Goal: Task Accomplishment & Management: Use online tool/utility

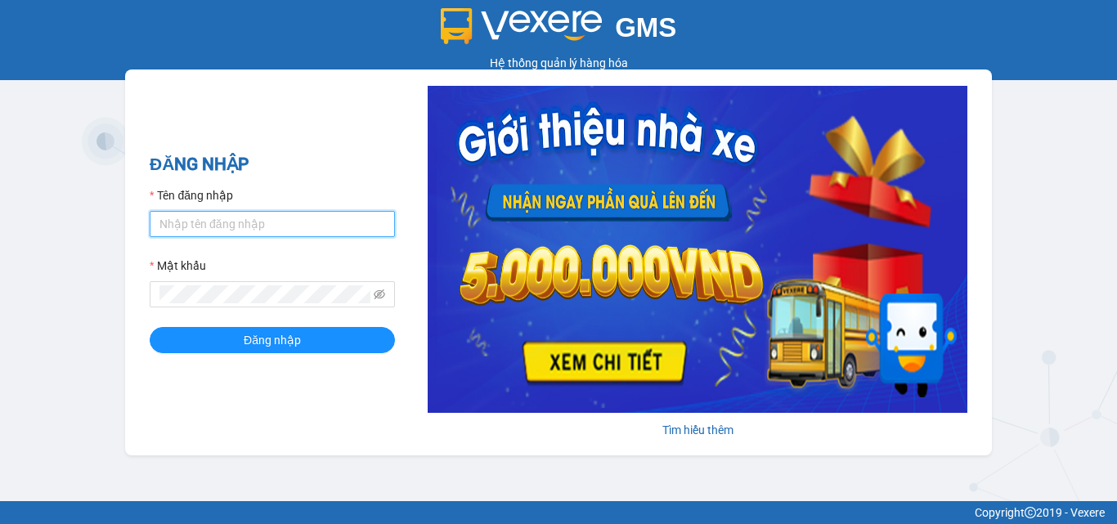
type input "dienkhanh.phucanex"
click at [237, 358] on div "ĐĂNG NHẬP Tên đăng nhập dienkhanh.phucanex Mật khẩu Đăng nhập" at bounding box center [272, 262] width 245 height 222
click at [268, 326] on form "Tên đăng nhập dienkhanh.phucanex Mật khẩu Đăng nhập" at bounding box center [272, 269] width 245 height 167
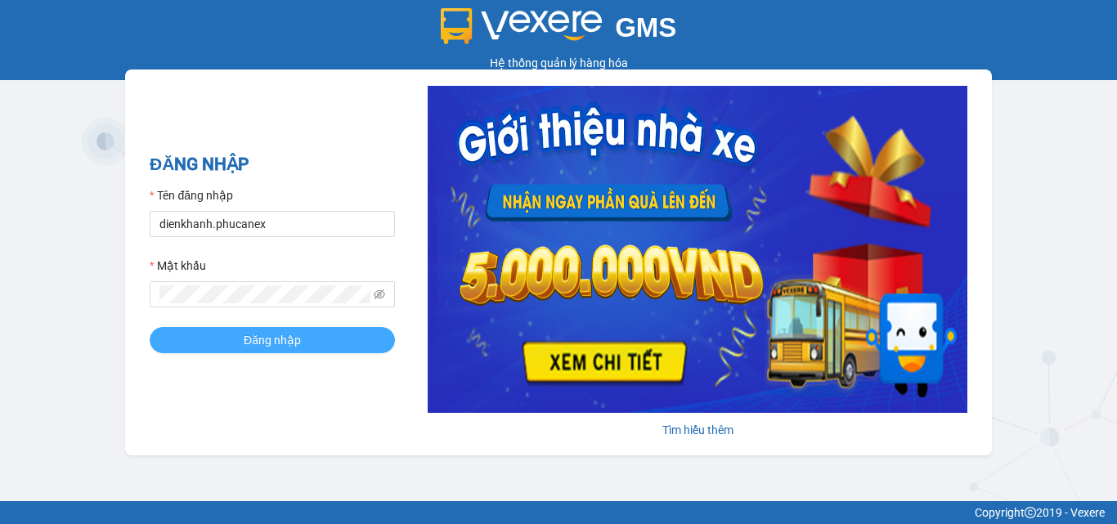
click at [275, 332] on span "Đăng nhập" at bounding box center [272, 340] width 57 height 18
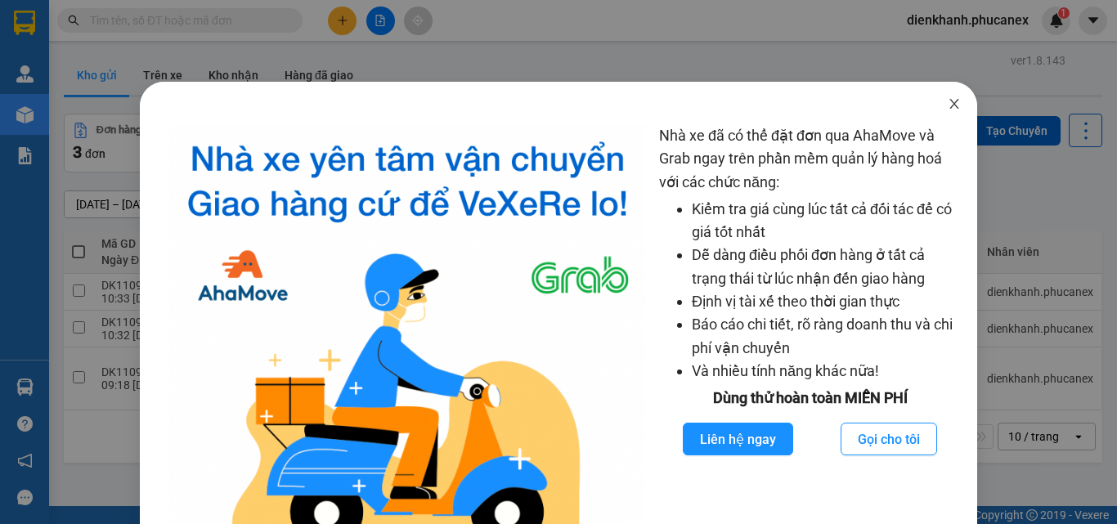
click at [948, 104] on icon "close" at bounding box center [954, 103] width 13 height 13
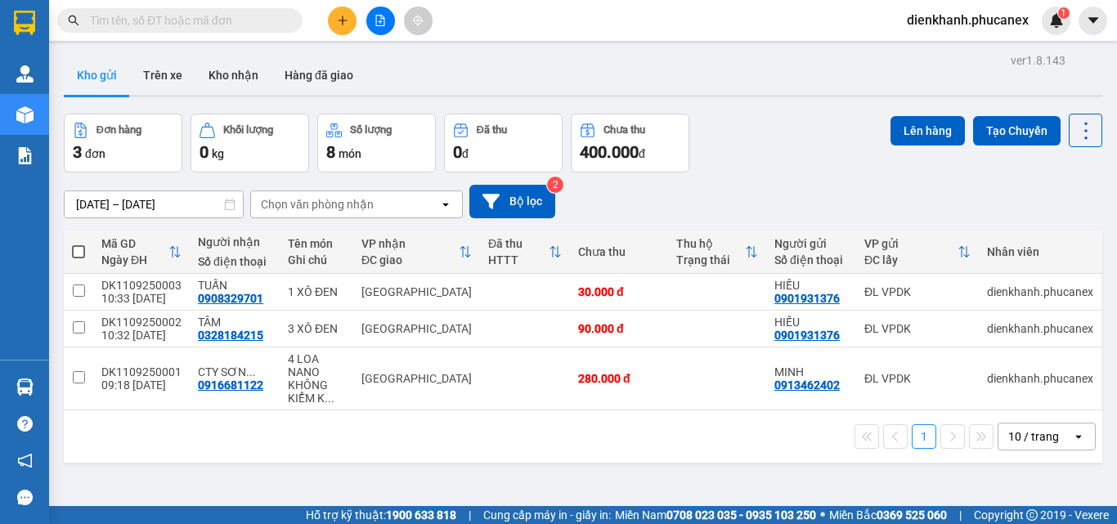
click at [168, 23] on input "text" at bounding box center [186, 20] width 193 height 18
click at [338, 15] on icon "plus" at bounding box center [342, 20] width 11 height 11
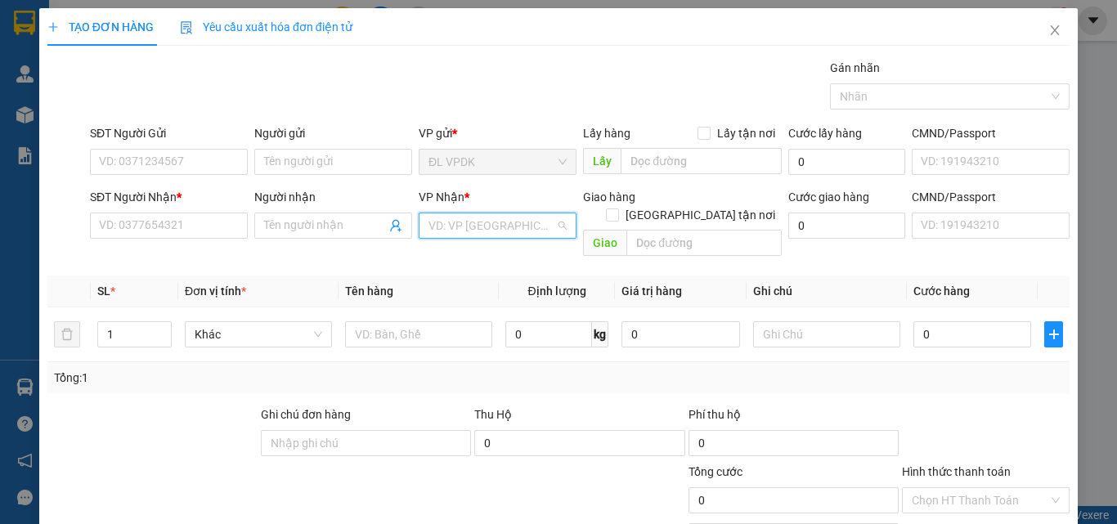
click at [511, 222] on input "search" at bounding box center [492, 225] width 127 height 25
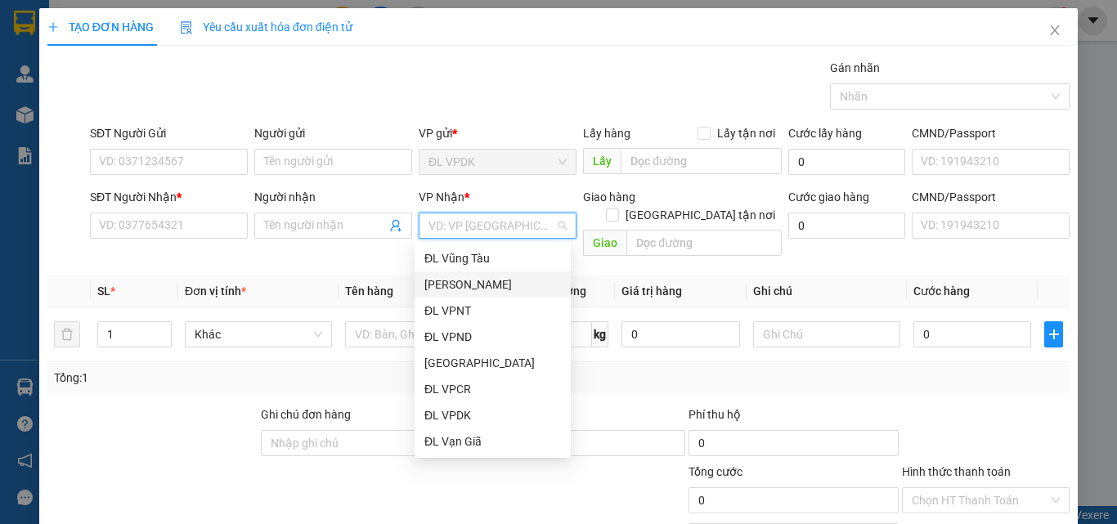
click at [474, 285] on div "[PERSON_NAME]" at bounding box center [492, 285] width 137 height 18
click at [1049, 28] on span "Close" at bounding box center [1055, 31] width 46 height 46
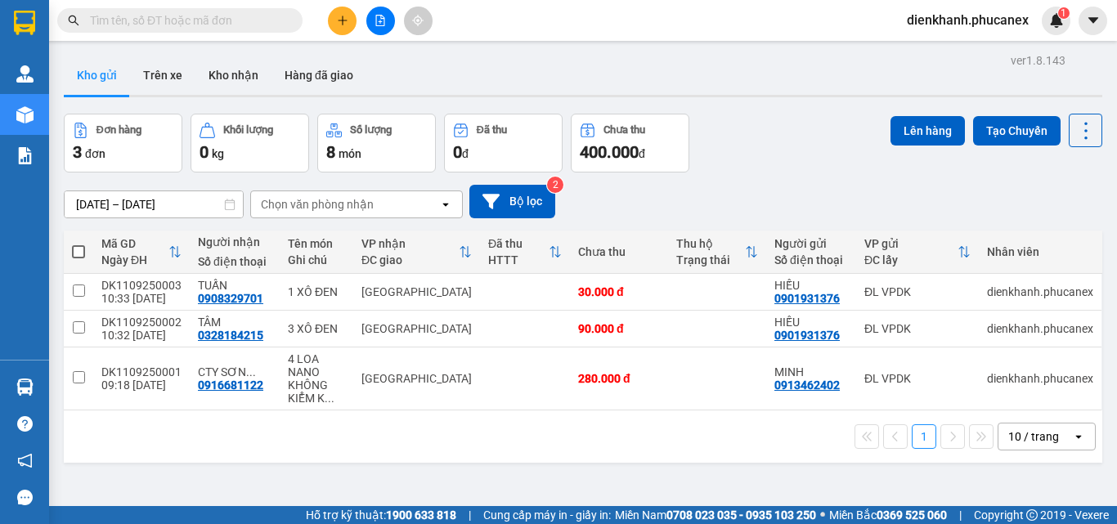
click at [190, 18] on input "text" at bounding box center [186, 20] width 193 height 18
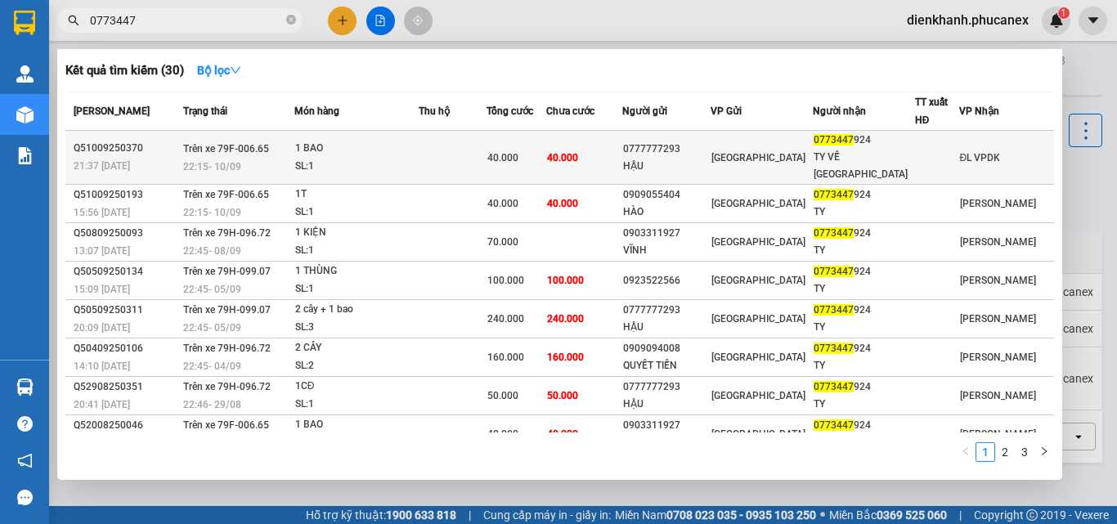
type input "0773447"
click at [383, 148] on div "1 BAO" at bounding box center [356, 149] width 123 height 18
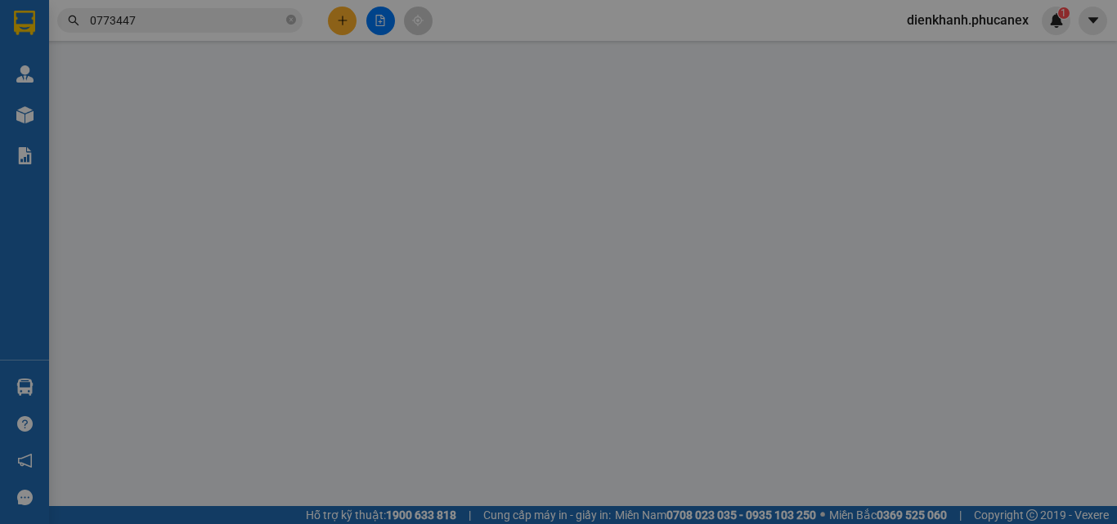
type input "0777777293"
type input "HẬU"
type input "0773447924"
type input "TY VỀ [GEOGRAPHIC_DATA]"
type input "40.000"
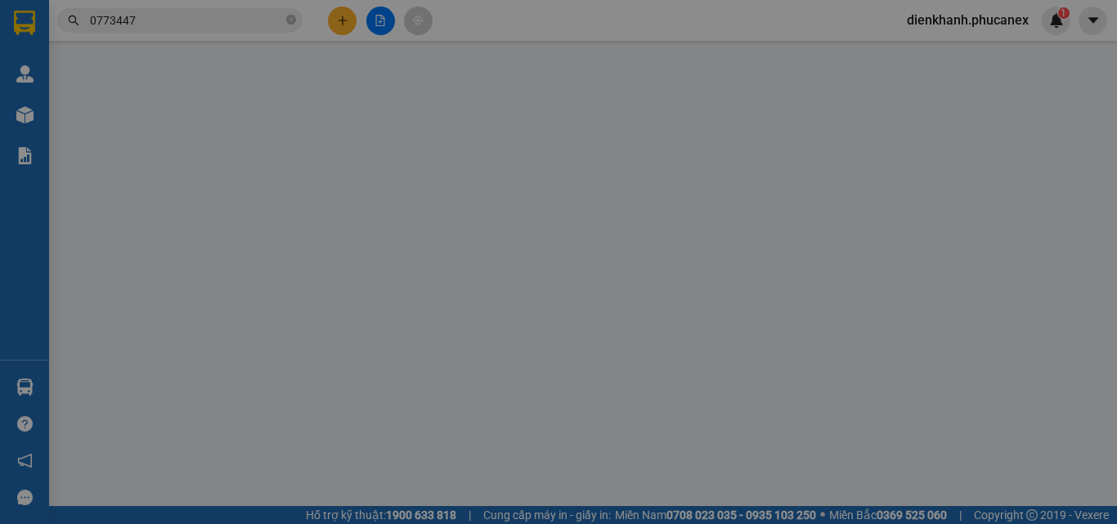
type input "40.000"
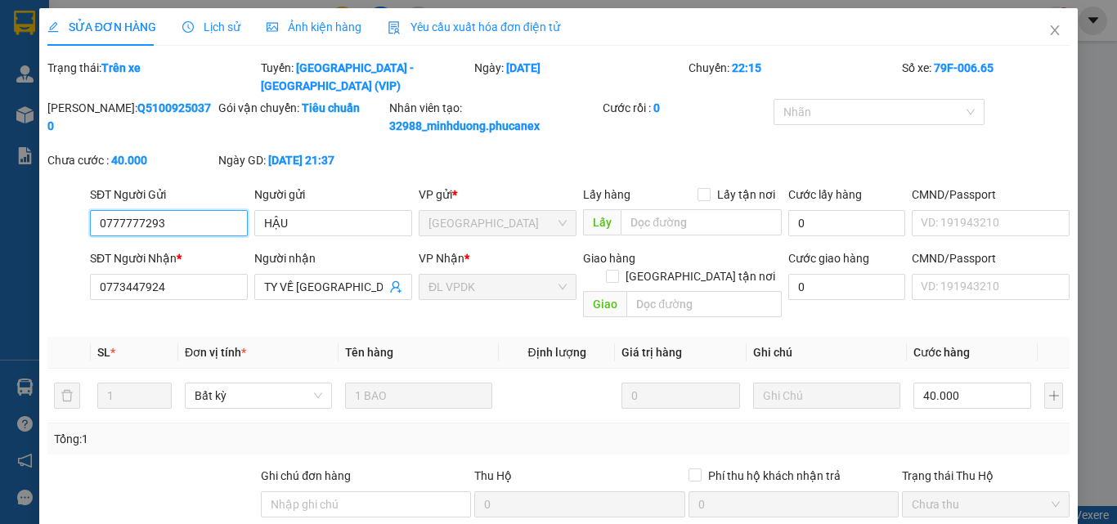
scroll to position [124, 0]
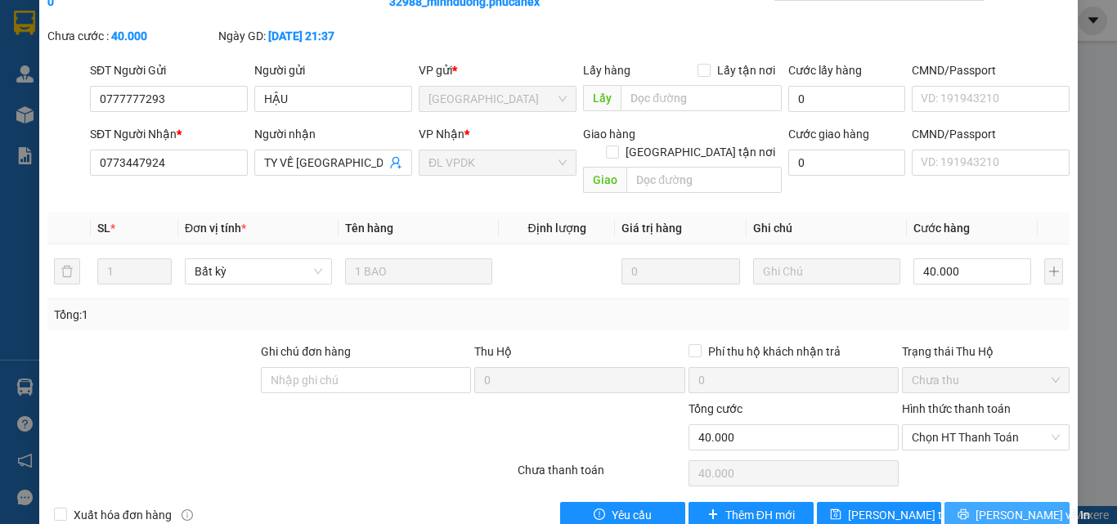
click at [974, 502] on button "[PERSON_NAME] và In" at bounding box center [1007, 515] width 125 height 26
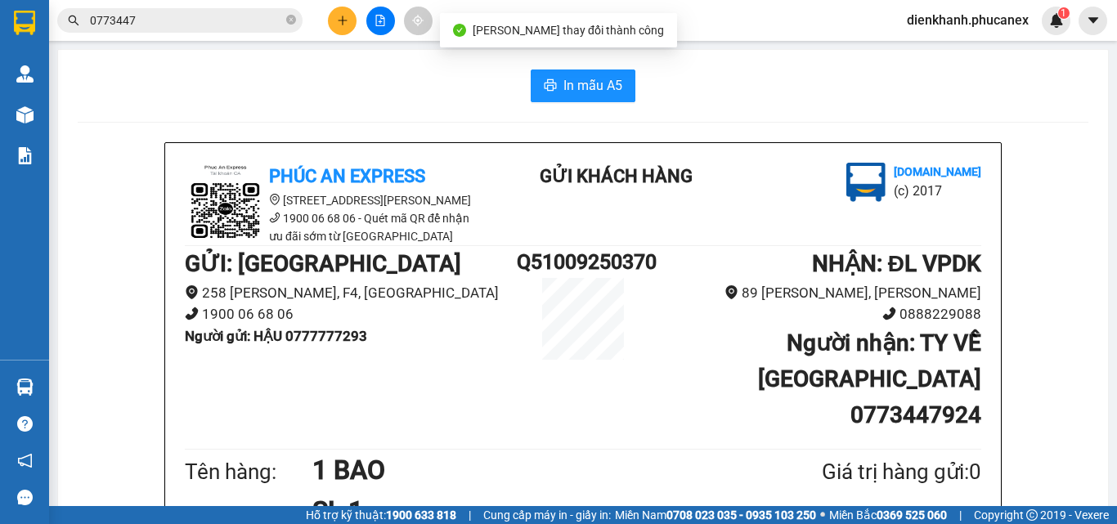
click at [555, 65] on div "In mẫu A5 Phúc An Express [STREET_ADDRESS][PERSON_NAME] 1900 06 68 06 - Quét mã…" at bounding box center [583, 520] width 1050 height 941
click at [564, 75] on span "In mẫu A5" at bounding box center [593, 85] width 59 height 20
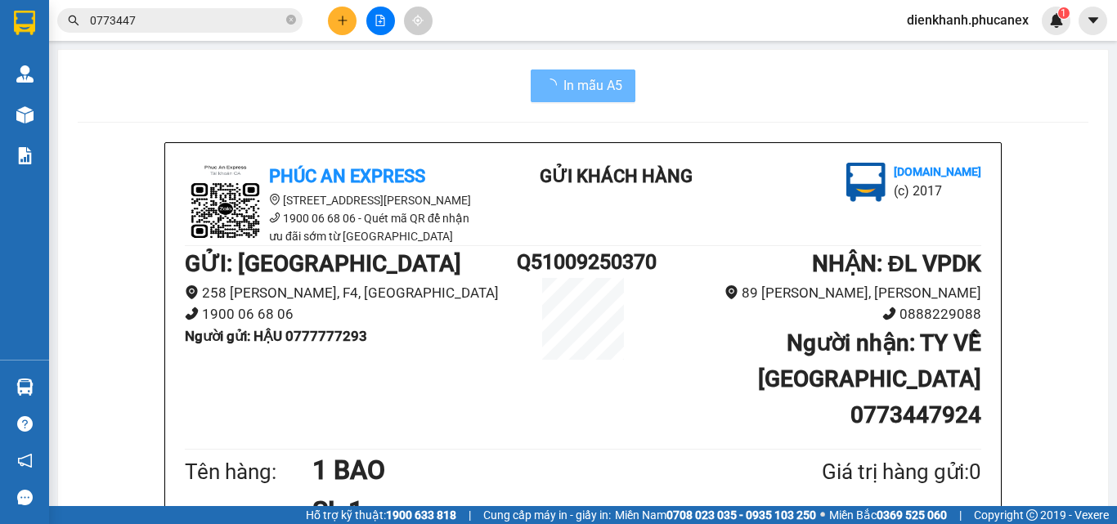
scroll to position [164, 0]
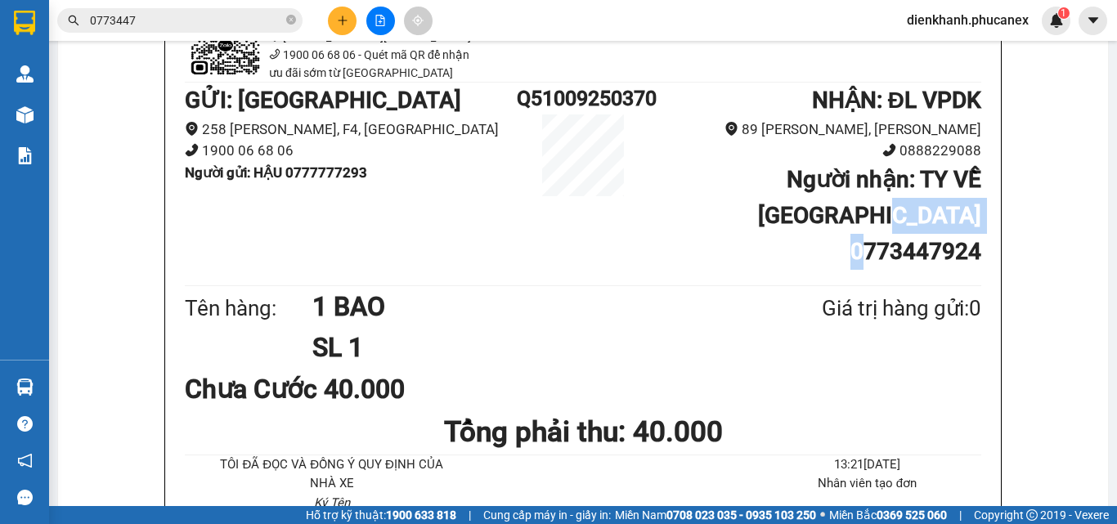
drag, startPoint x: 824, startPoint y: 206, endPoint x: 973, endPoint y: 214, distance: 149.1
click at [973, 214] on h1 "Người nhận : TY VỀ [GEOGRAPHIC_DATA] 0773447924" at bounding box center [815, 216] width 332 height 108
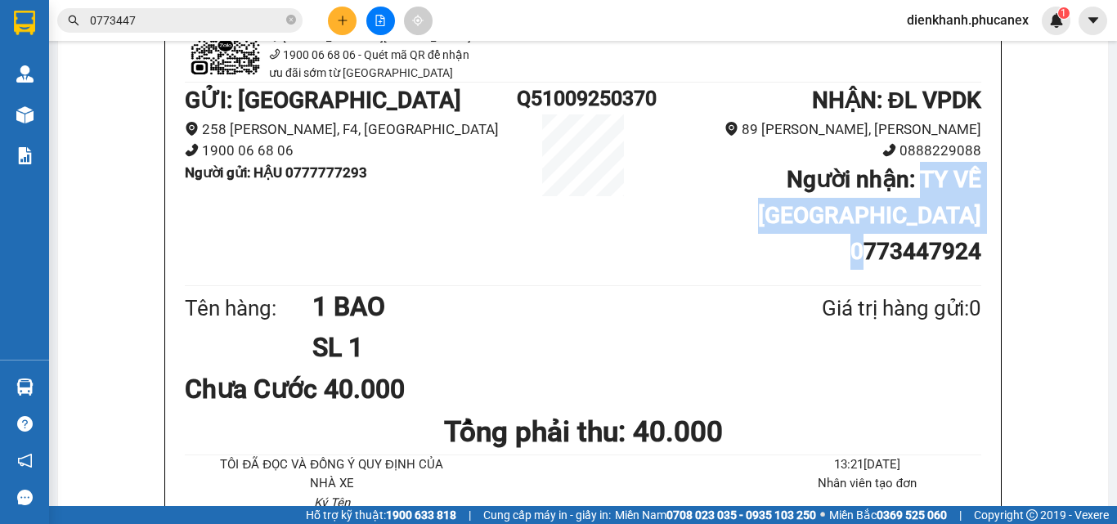
drag, startPoint x: 794, startPoint y: 182, endPoint x: 974, endPoint y: 224, distance: 184.7
click at [974, 224] on b "Người nhận : TY VỀ [GEOGRAPHIC_DATA] 0773447924" at bounding box center [869, 215] width 223 height 99
copy b "TY VỀ [GEOGRAPHIC_DATA] 0773447924"
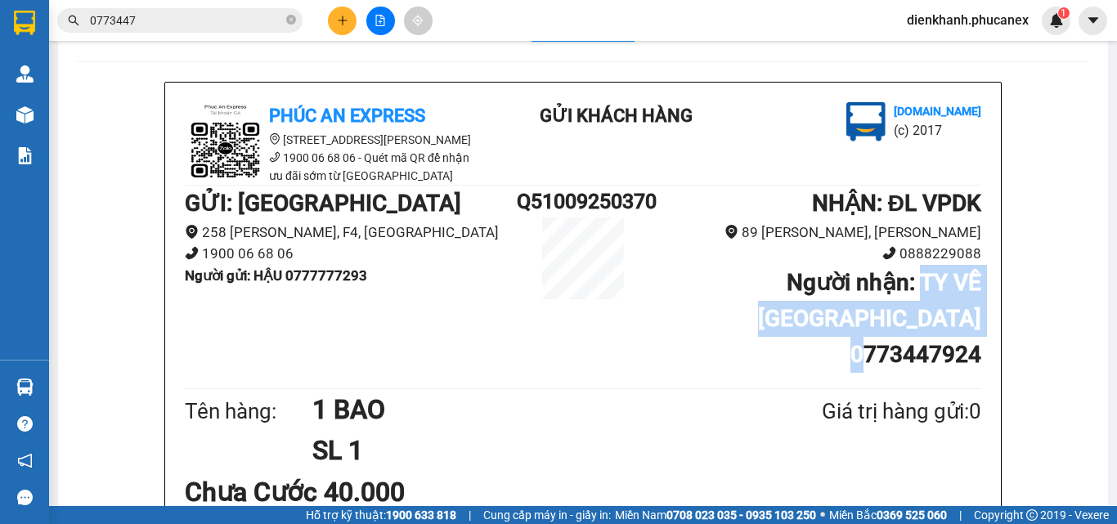
scroll to position [0, 0]
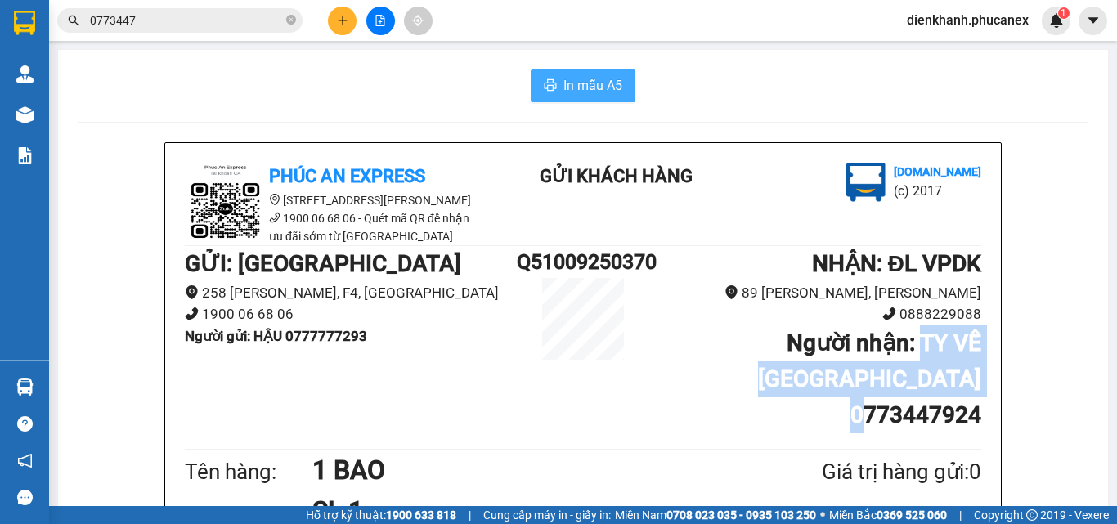
click at [568, 94] on span "In mẫu A5" at bounding box center [593, 85] width 59 height 20
click at [618, 87] on button "In mẫu A5" at bounding box center [583, 86] width 105 height 33
click at [597, 84] on span "In mẫu A5" at bounding box center [593, 85] width 59 height 20
